Goal: Task Accomplishment & Management: Manage account settings

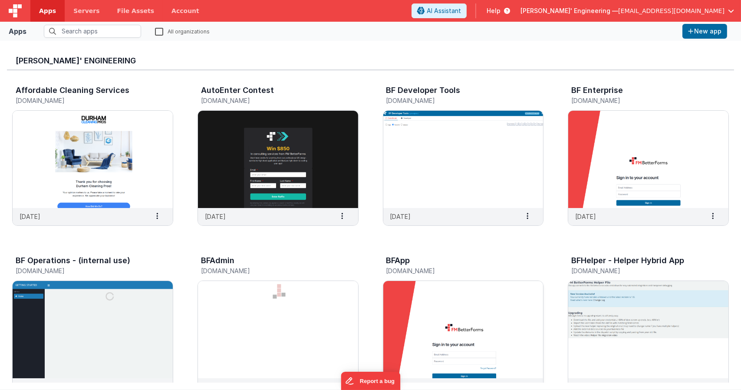
click at [456, 321] on img at bounding box center [464, 329] width 160 height 97
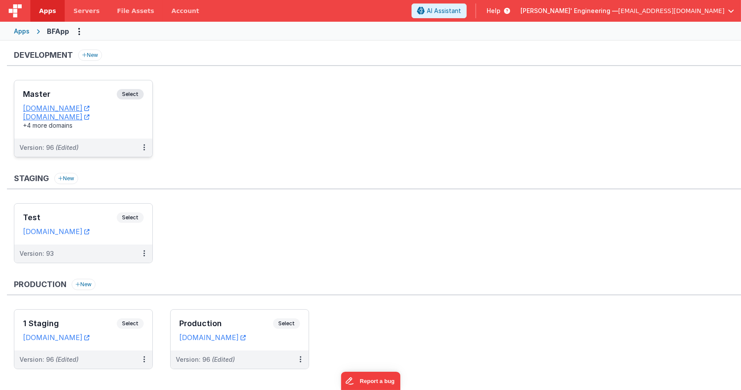
click at [137, 97] on span "Select" at bounding box center [130, 94] width 27 height 10
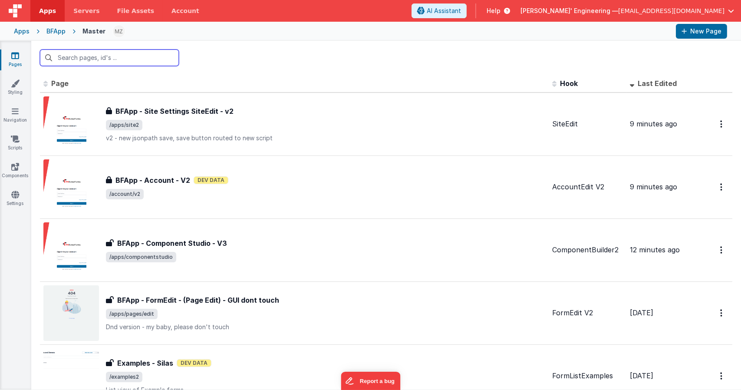
click at [144, 57] on input "text" at bounding box center [109, 58] width 139 height 17
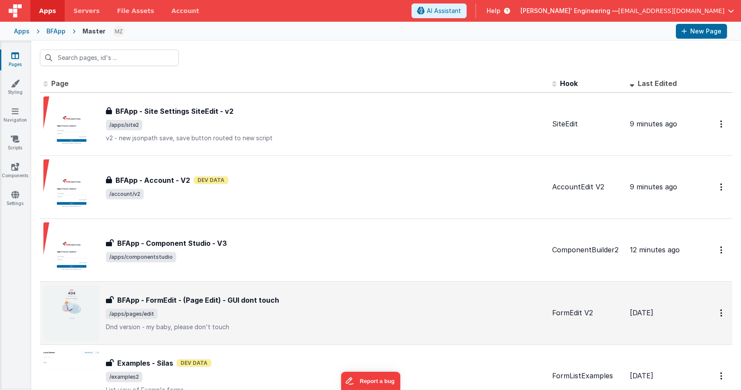
click at [318, 301] on div "BFApp - FormEdit - (Page Edit) - GUI dont touch" at bounding box center [326, 300] width 440 height 10
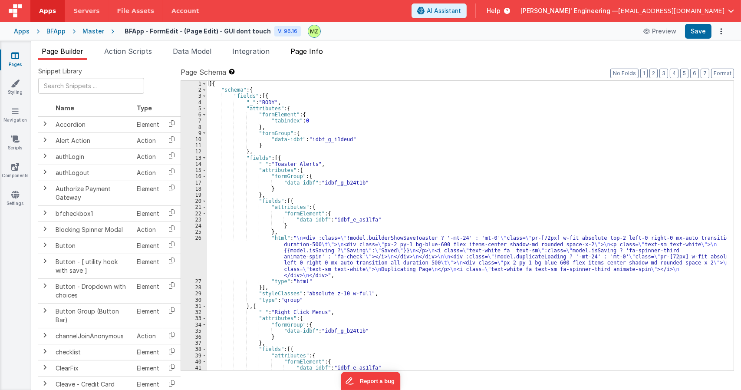
click at [306, 53] on span "Page Info" at bounding box center [307, 51] width 33 height 9
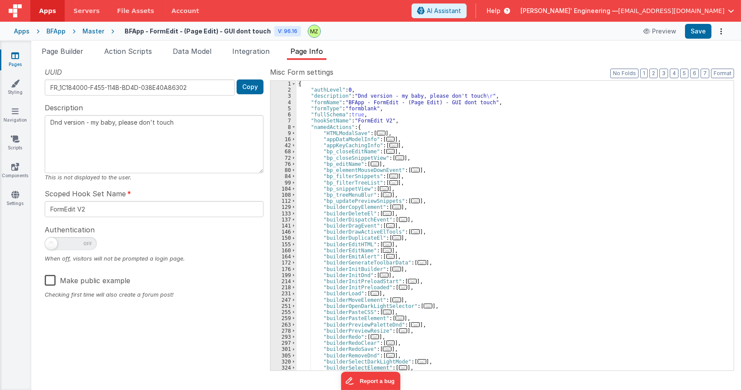
click at [492, 185] on div "{ "authLevel" : 0 , "description" : "Dnd version - my baby, please don't touch …" at bounding box center [512, 232] width 431 height 302
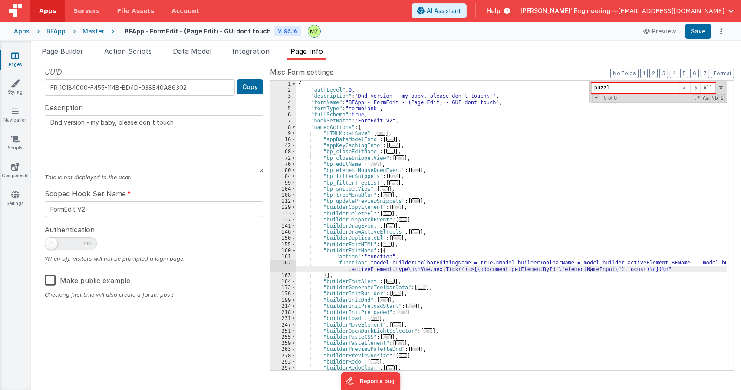
type input "puzzle"
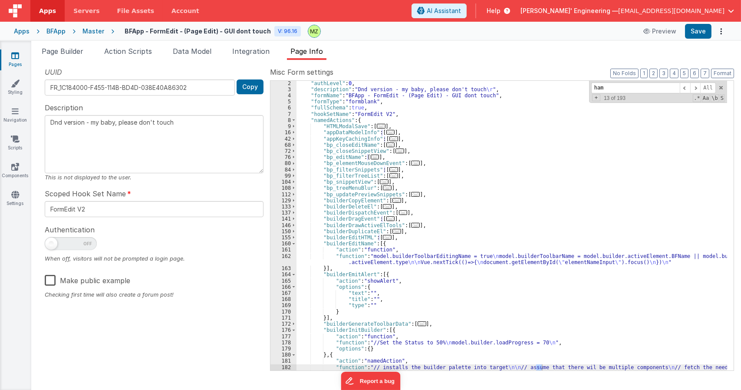
scroll to position [454, 0]
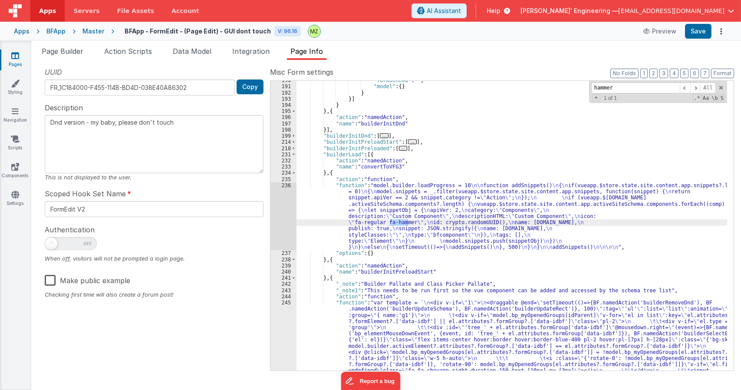
type input "hammer"
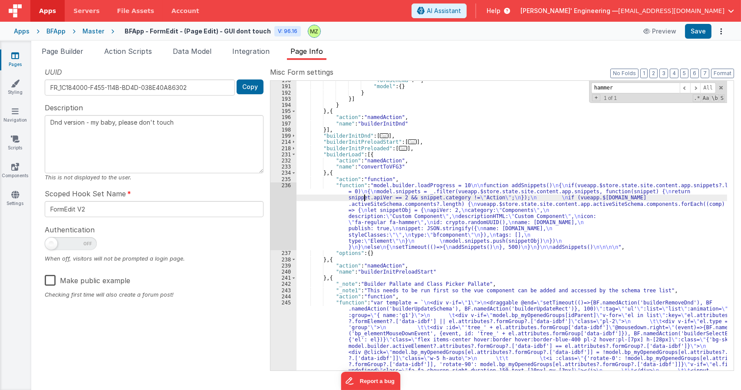
click at [363, 199] on div ""formSchema" : "" , "model" : { } } }] } } , { "action" : "namedAction" , "name…" at bounding box center [512, 339] width 431 height 524
click at [284, 190] on div "236" at bounding box center [284, 216] width 26 height 68
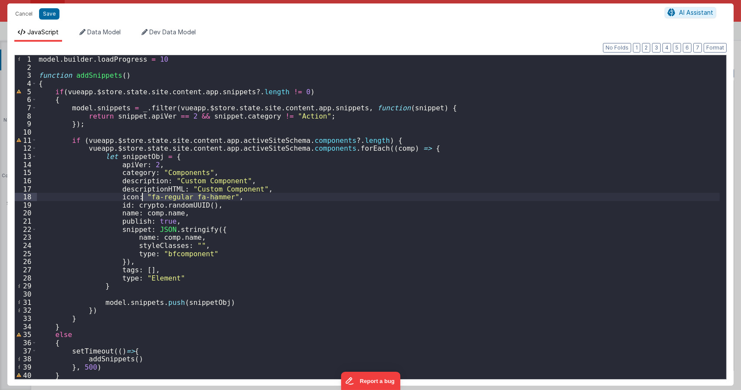
drag, startPoint x: 219, startPoint y: 196, endPoint x: 143, endPoint y: 195, distance: 76.0
click at [142, 195] on div "model . builder . loadProgress = 10 function addSnippets ( ) { if ( vueapp . $s…" at bounding box center [378, 224] width 683 height 339
paste textarea
click at [175, 198] on div "model . builder . loadProgress = 10 function addSnippets ( ) { if ( vueapp . $s…" at bounding box center [378, 224] width 683 height 339
type textarea "Dnd version - my baby, please don't touch"
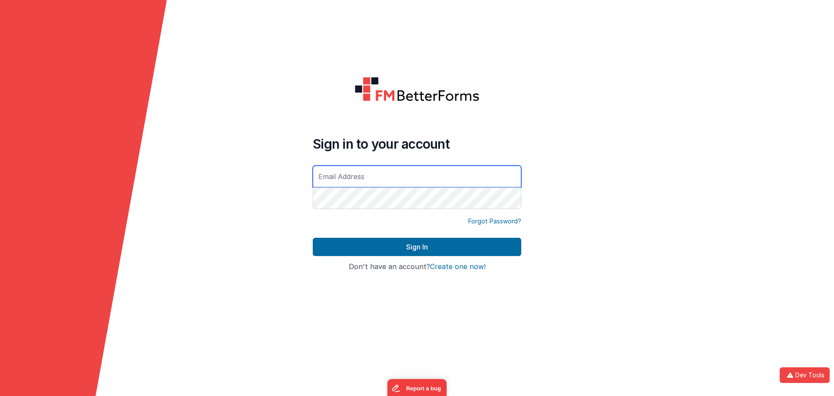
type input "[EMAIL_ADDRESS][DOMAIN_NAME]"
click at [393, 232] on div "Forgot Password?" at bounding box center [417, 227] width 208 height 21
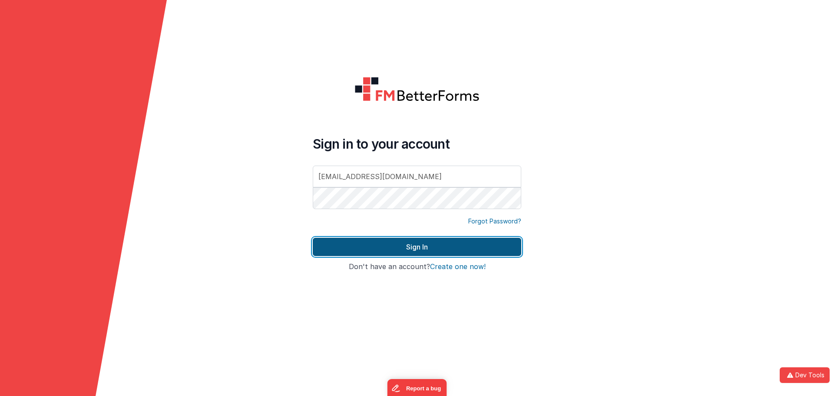
click at [400, 243] on button "Sign In" at bounding box center [417, 247] width 208 height 18
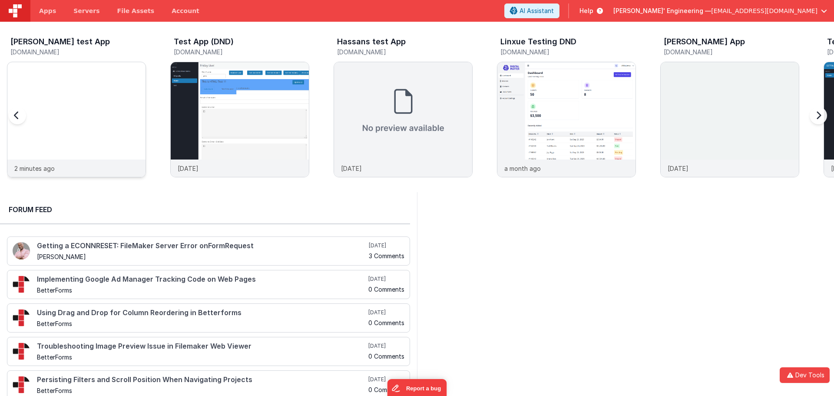
click at [121, 62] on img at bounding box center [76, 62] width 138 height 0
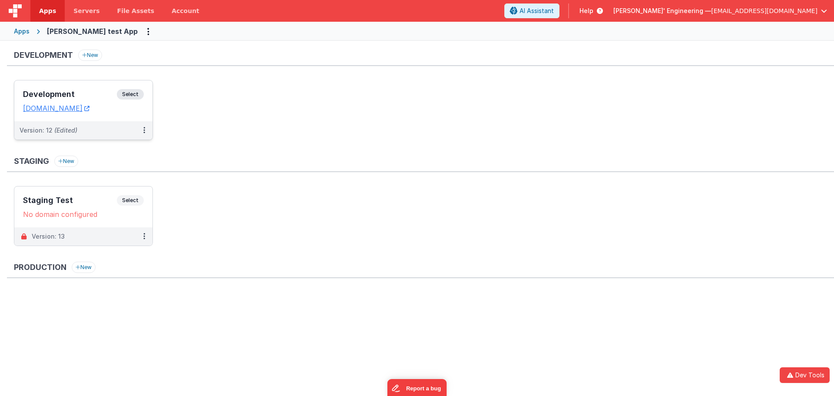
click at [133, 94] on span "Select" at bounding box center [130, 94] width 27 height 10
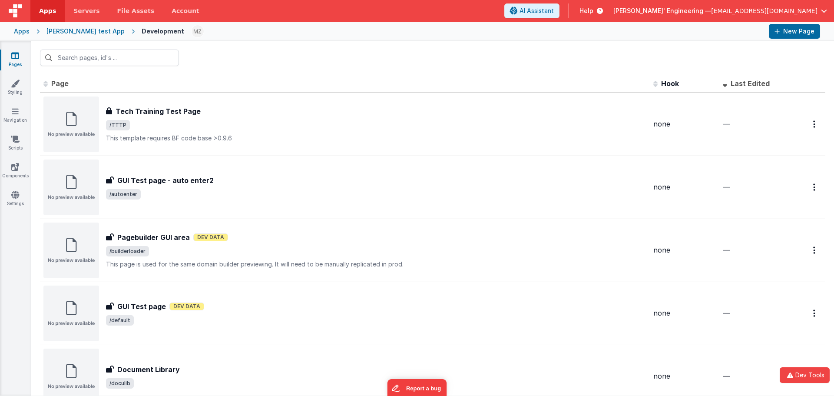
click at [289, 52] on div at bounding box center [432, 58] width 803 height 34
